Goal: Find specific page/section: Find specific page/section

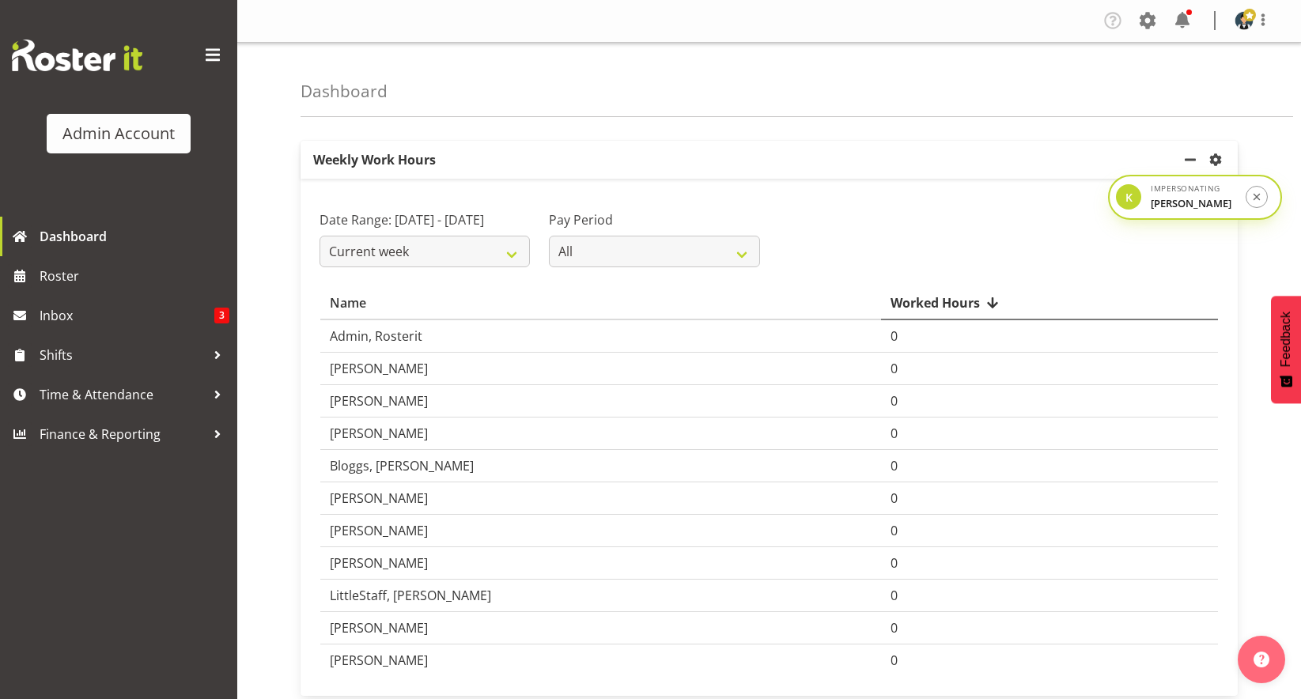
click at [1139, 198] on div "K" at bounding box center [1128, 196] width 25 height 25
click at [1183, 209] on div "[PERSON_NAME]" at bounding box center [1193, 204] width 85 height 16
click at [1260, 207] on button "submit" at bounding box center [1256, 197] width 23 height 23
